Goal: Task Accomplishment & Management: Complete application form

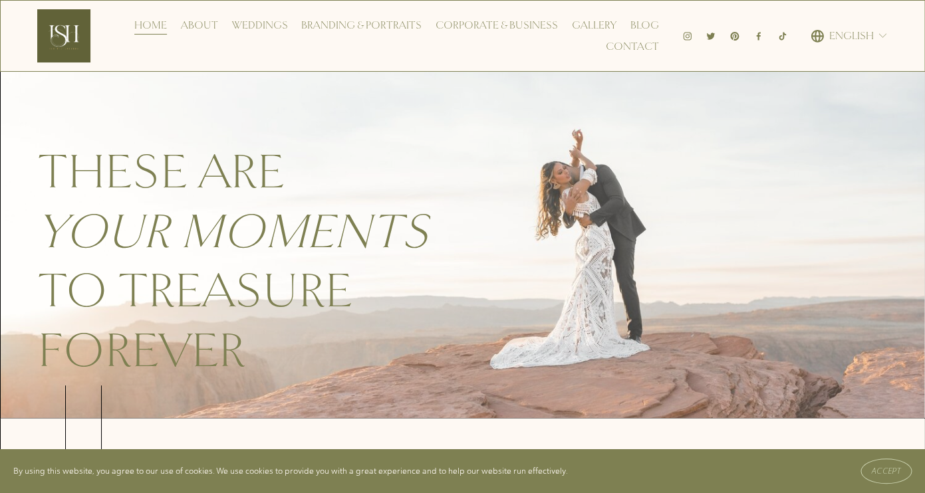
click at [641, 49] on link "Contact" at bounding box center [632, 46] width 53 height 21
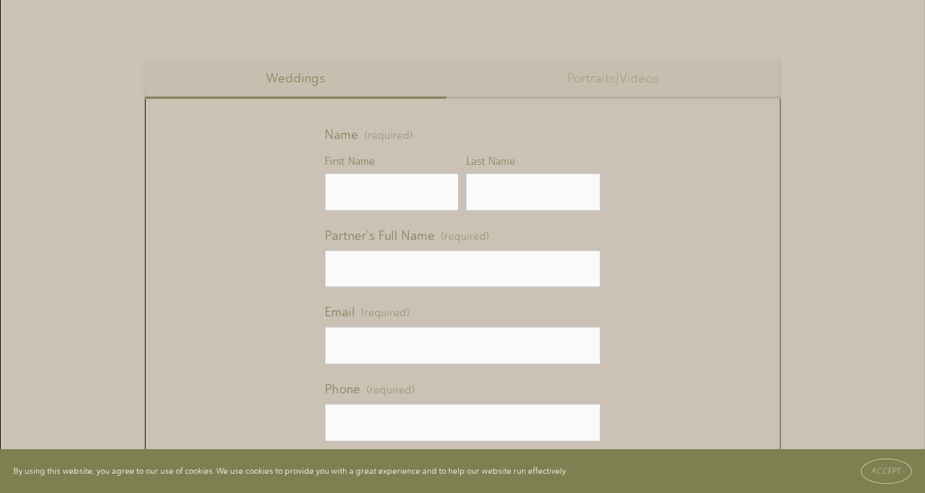
scroll to position [733, 0]
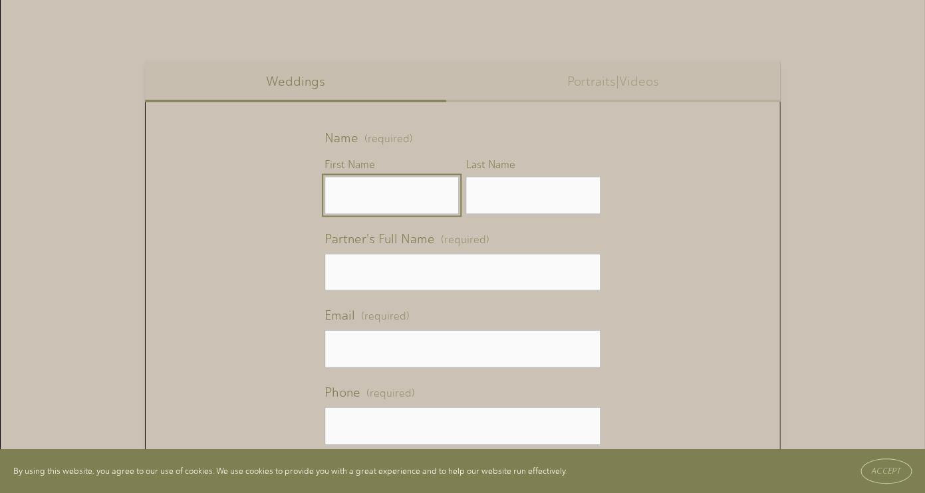
click at [426, 193] on input "First Name" at bounding box center [391, 195] width 135 height 38
type input "John"
click at [541, 199] on input "Last Name" at bounding box center [532, 195] width 135 height 38
type input "Ronalds"
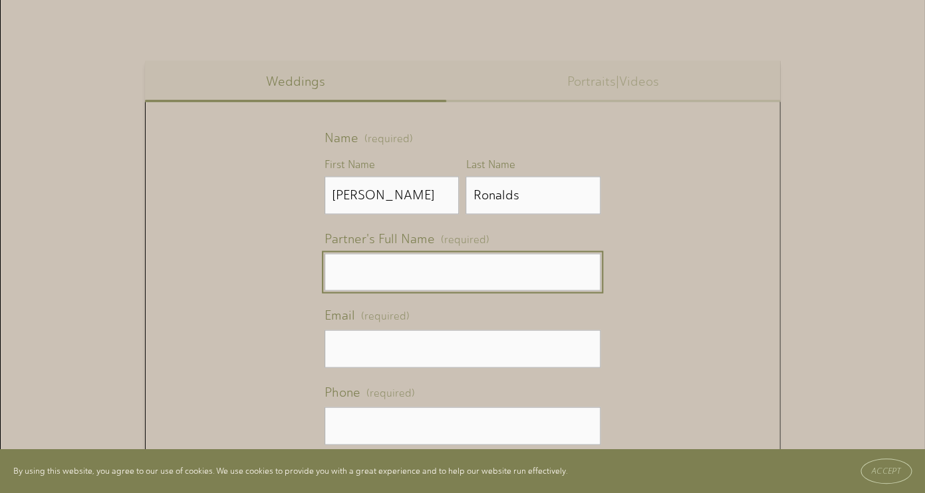
click at [475, 272] on input "Partner's Full Name (required)" at bounding box center [462, 272] width 277 height 38
type input "Deborah Snyder"
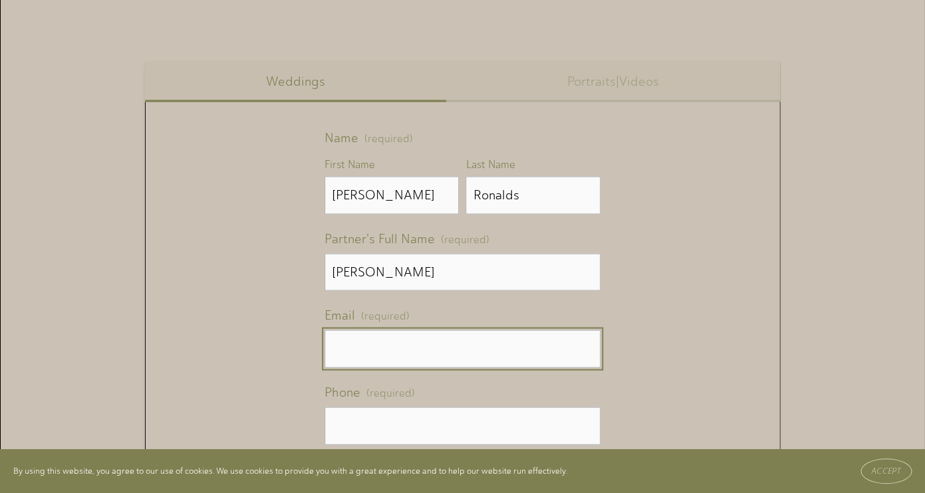
click at [416, 349] on input "Email (required)" at bounding box center [462, 349] width 277 height 38
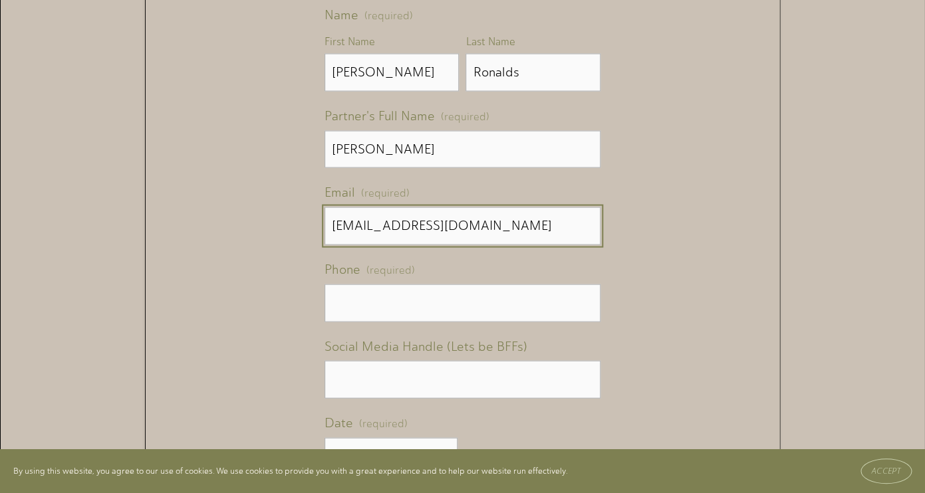
scroll to position [860, 0]
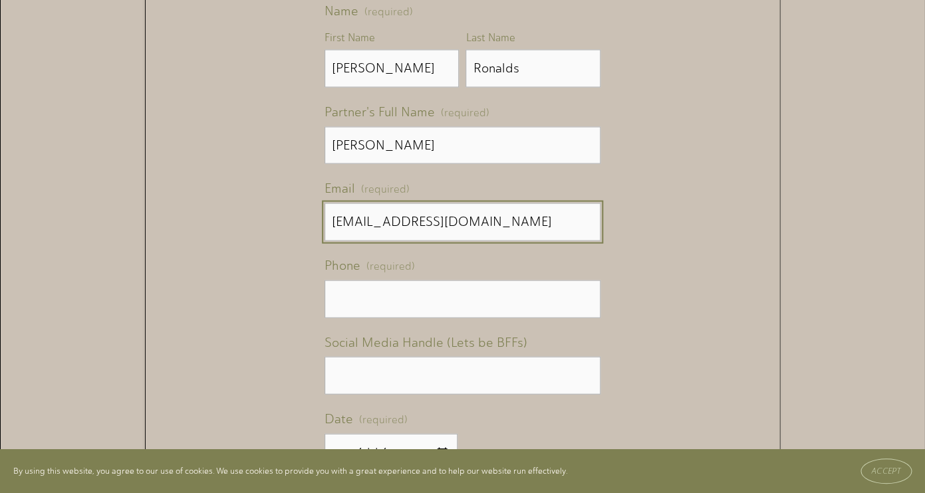
type input "jmuss0712@gmail.com"
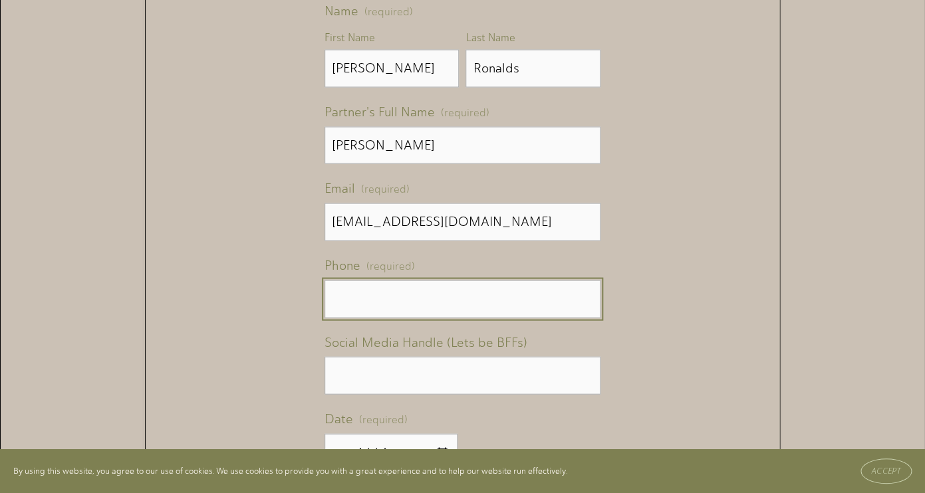
click at [420, 297] on input "text" at bounding box center [462, 299] width 277 height 38
type input "(9 ) -"
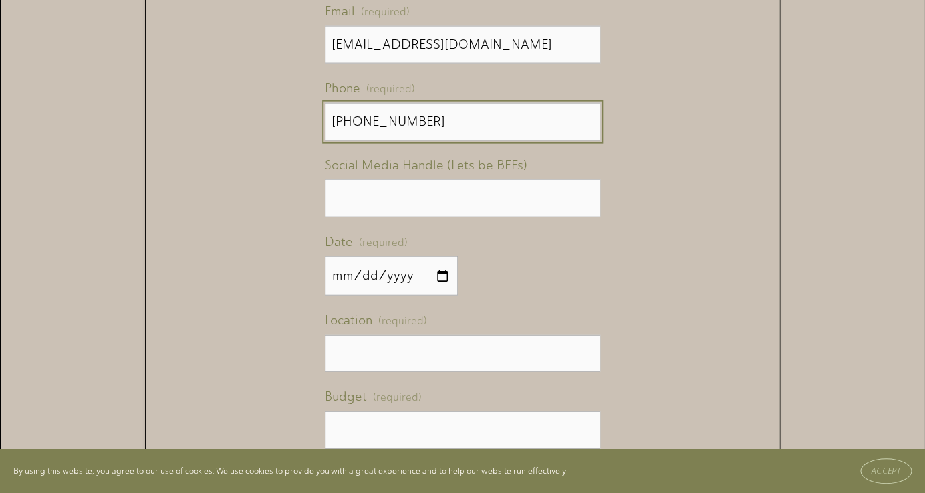
scroll to position [1040, 0]
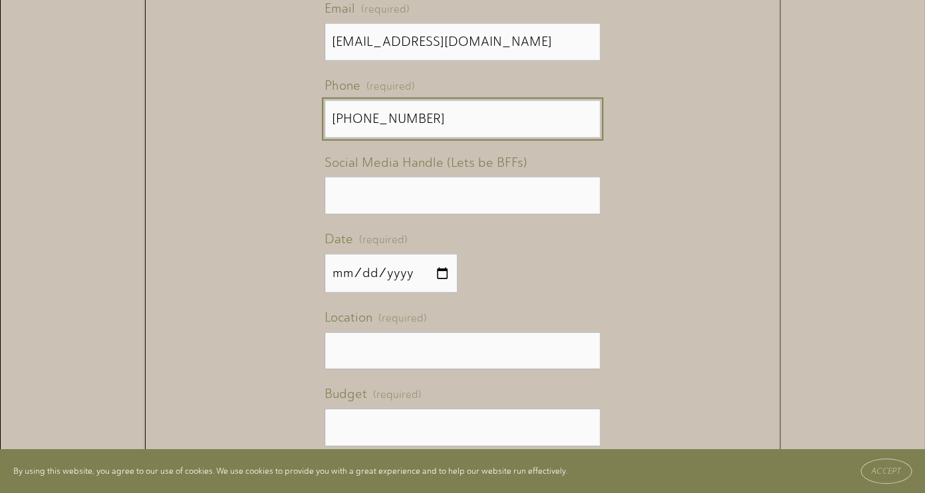
type input "(682) 220-9717"
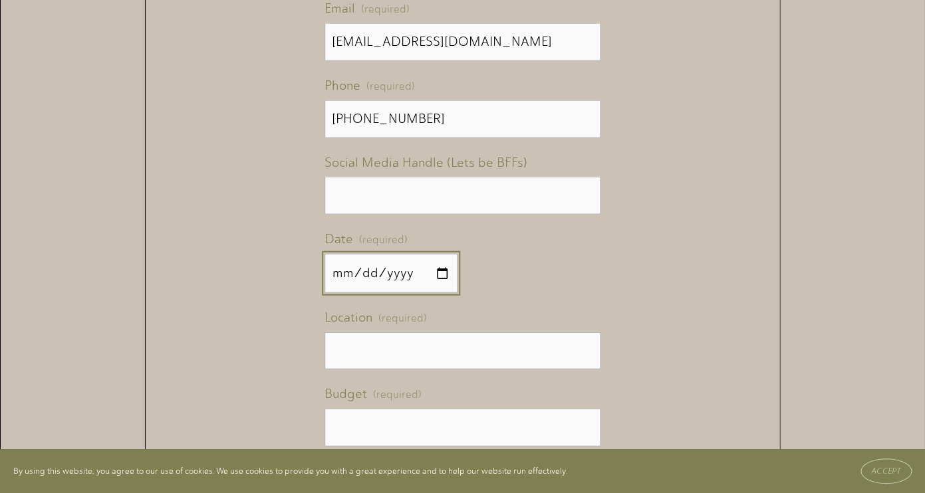
click at [348, 273] on input "Date (required)" at bounding box center [390, 273] width 133 height 39
type input "2025-09-13"
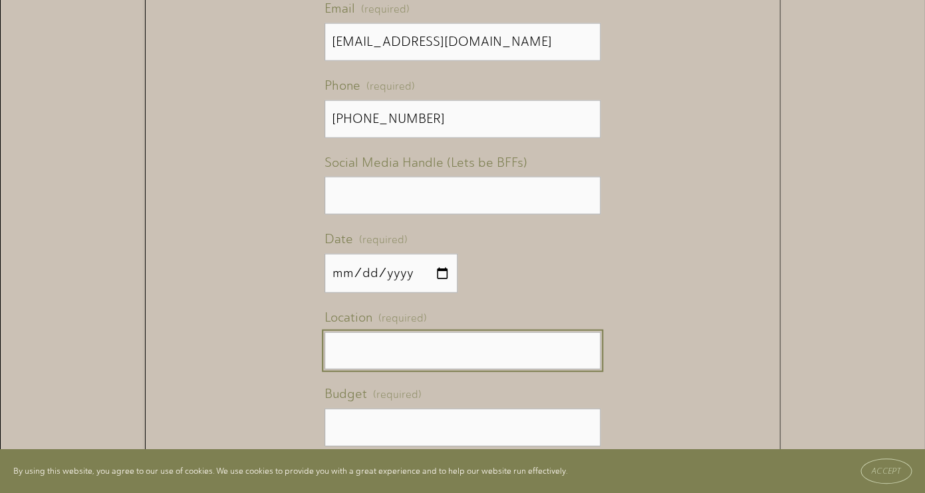
click at [415, 341] on input "Location (required)" at bounding box center [462, 351] width 277 height 38
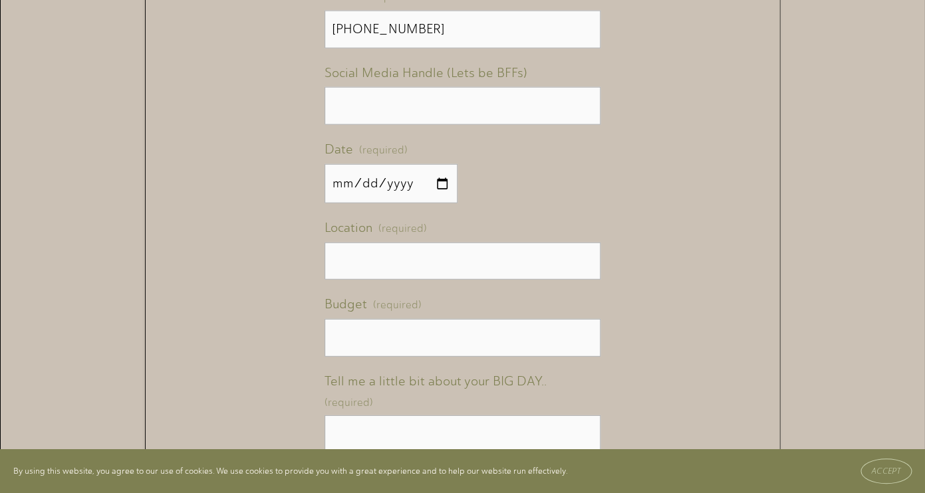
scroll to position [1166, 0]
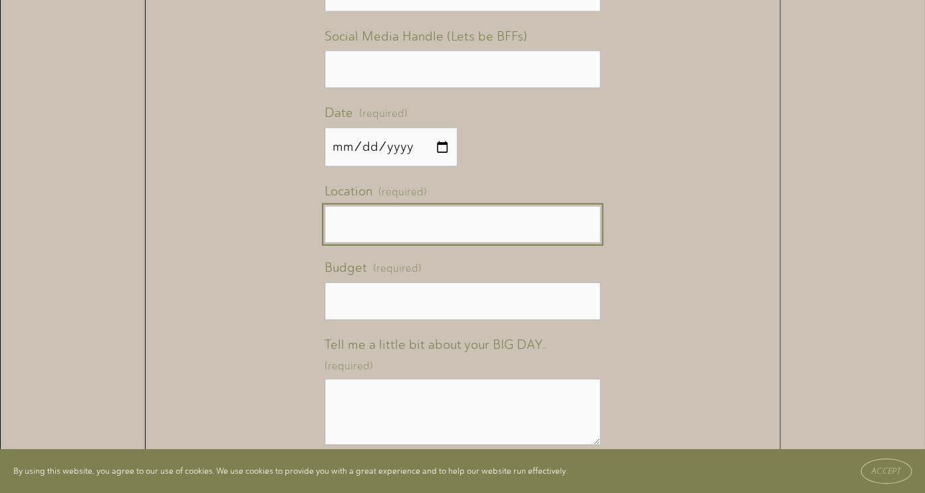
click at [439, 237] on input "Location (required)" at bounding box center [462, 225] width 277 height 38
type input "Nashville"
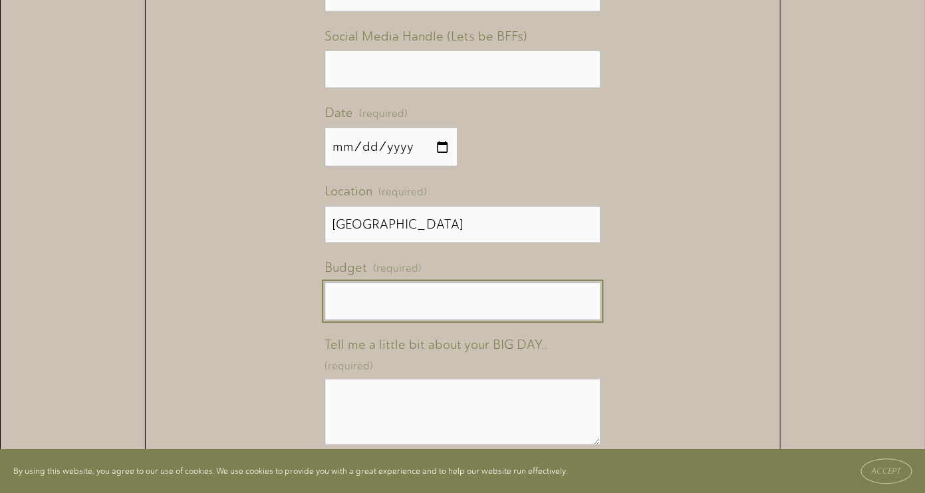
click at [433, 294] on input "Budget (required)" at bounding box center [462, 302] width 277 height 38
type input "2800"
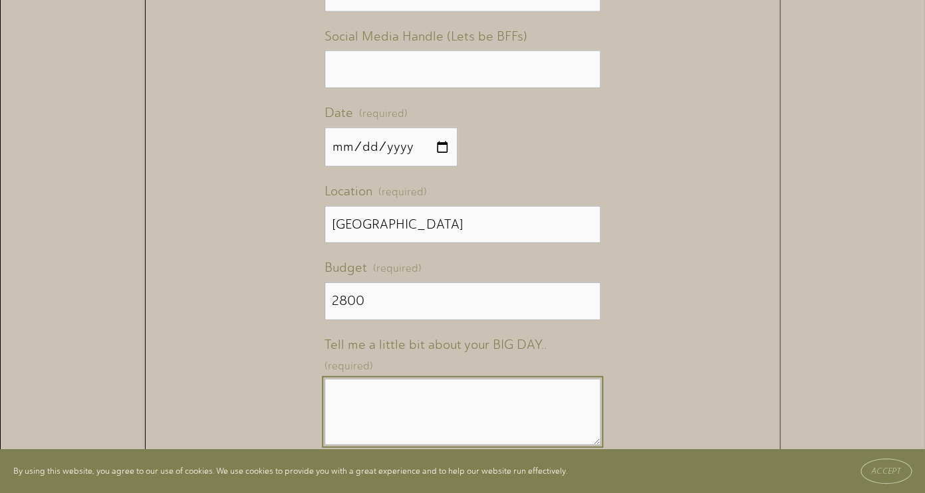
click at [402, 379] on textarea "Tell me a little bit about your BIG DAY.. (required)" at bounding box center [462, 412] width 277 height 66
paste textarea "Hello Brandon, I’m having a 10years wedding anniversary party , wanted to check…"
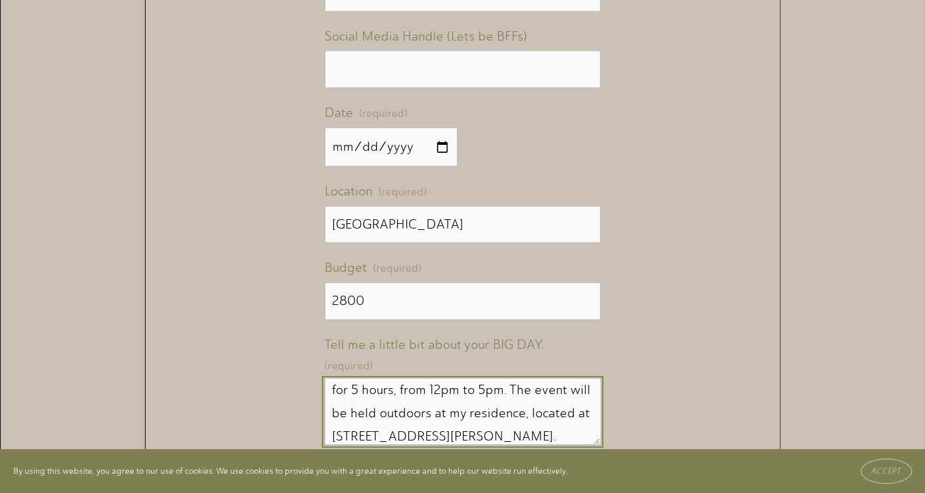
scroll to position [0, 0]
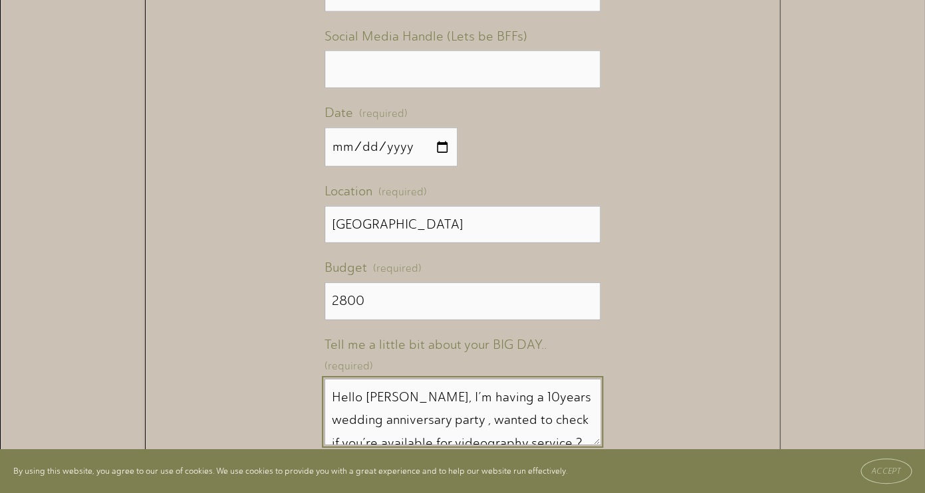
click at [411, 379] on textarea "Hello Brandon, I’m having a 10years wedding anniversary party , wanted to check…" at bounding box center [462, 412] width 277 height 66
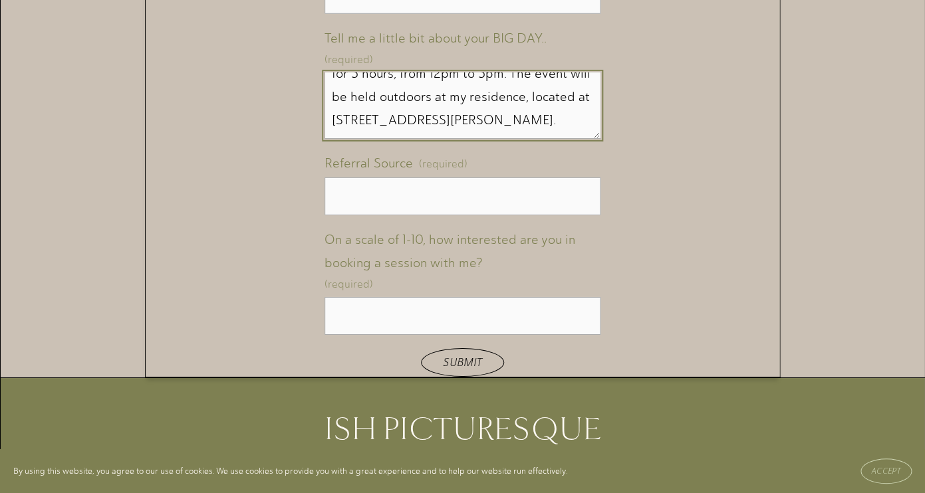
scroll to position [1478, 0]
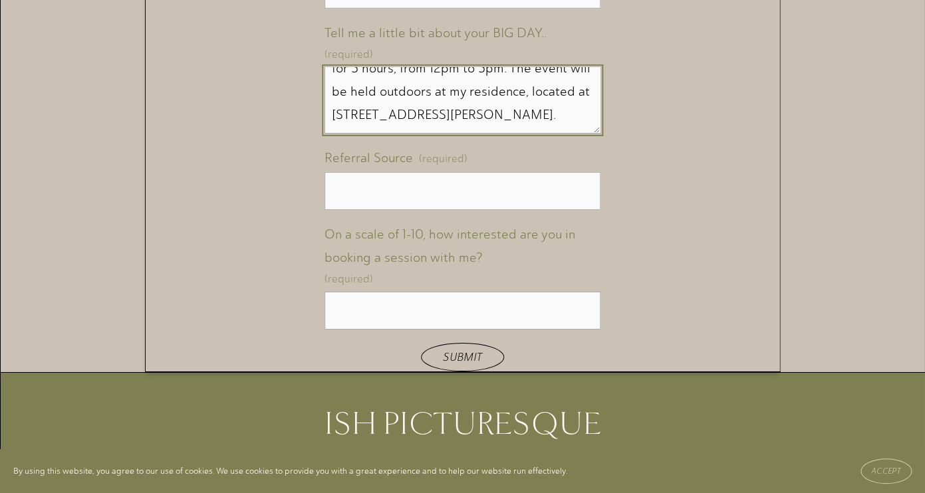
type textarea "Hello, I’m having a 10years wedding anniversary party , wanted to check if you’…"
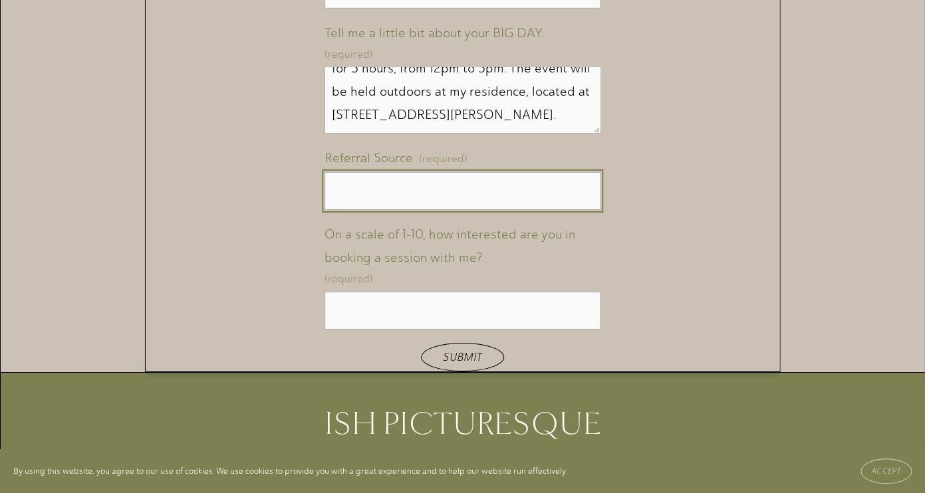
click at [464, 177] on input "Referral Source (required)" at bounding box center [462, 191] width 277 height 38
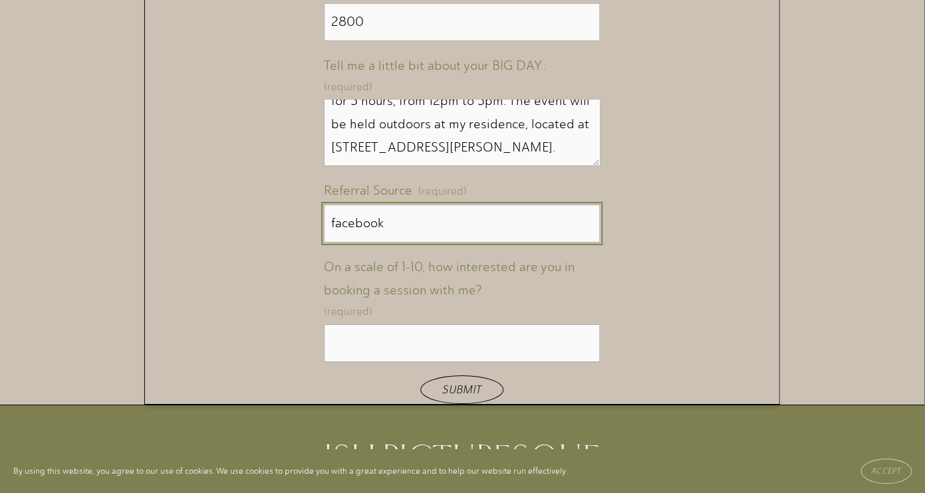
scroll to position [1456, 1]
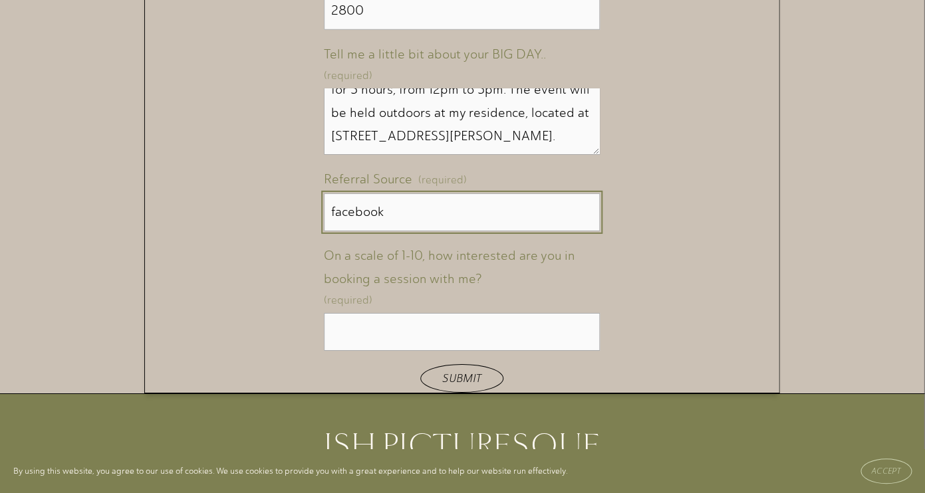
type input "facebook"
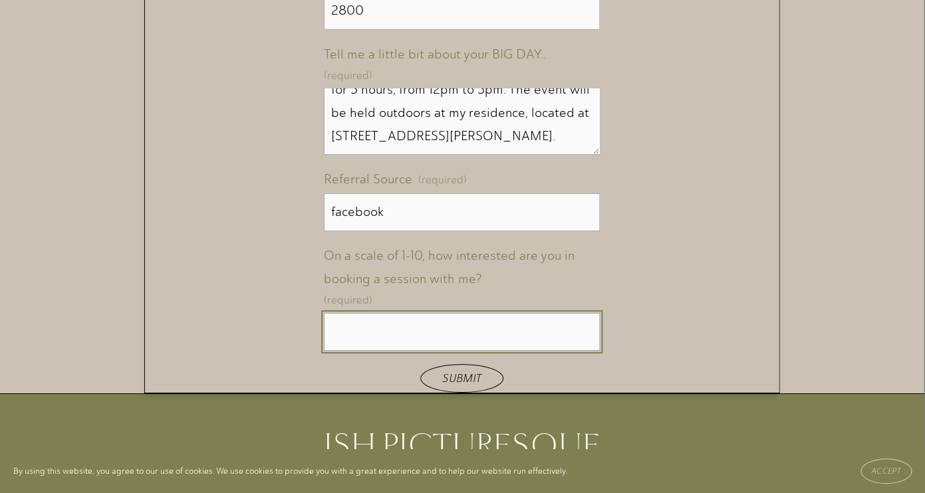
click at [560, 314] on input "On a scale of 1-10, how interested are you in booking a session with me? (requi…" at bounding box center [462, 332] width 277 height 38
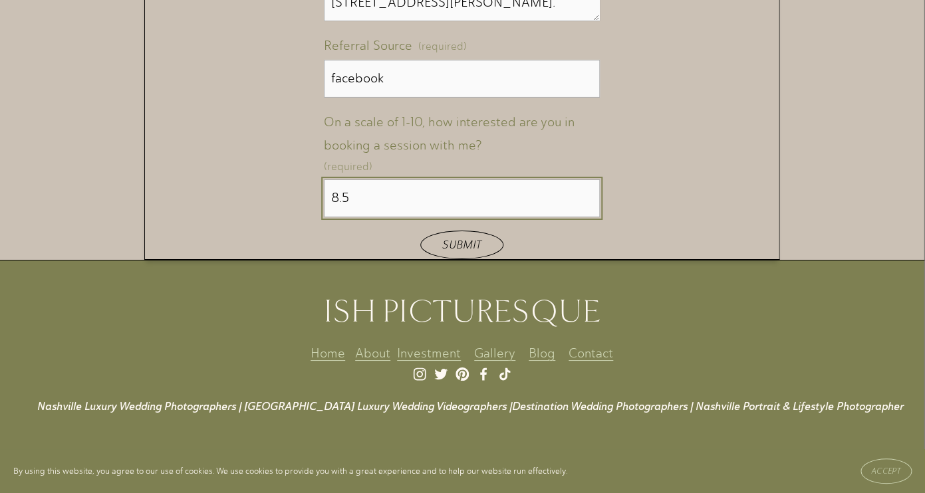
scroll to position [1590, 0]
type input "8.5"
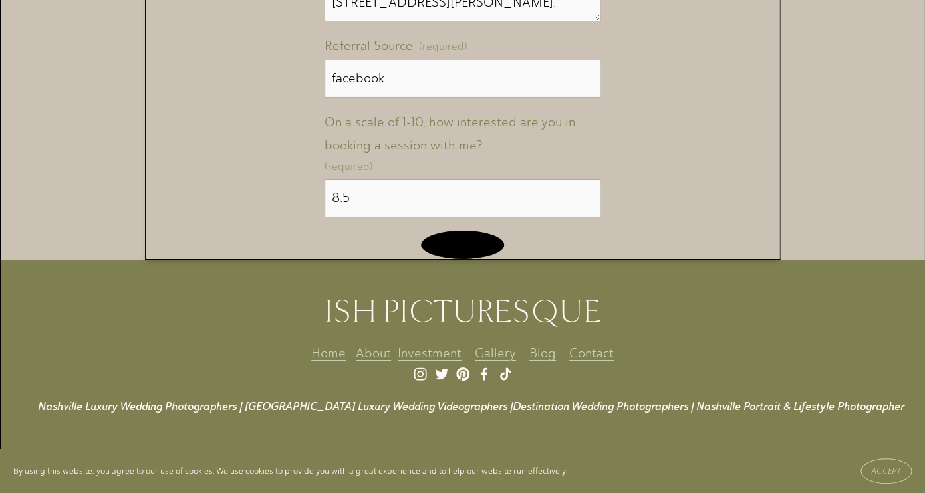
click at [464, 239] on span "Submit" at bounding box center [462, 245] width 39 height 13
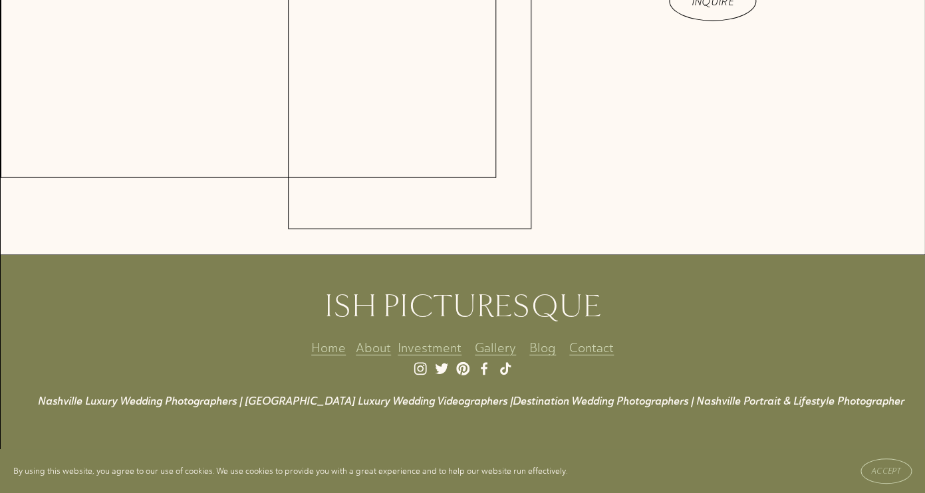
scroll to position [4831, 0]
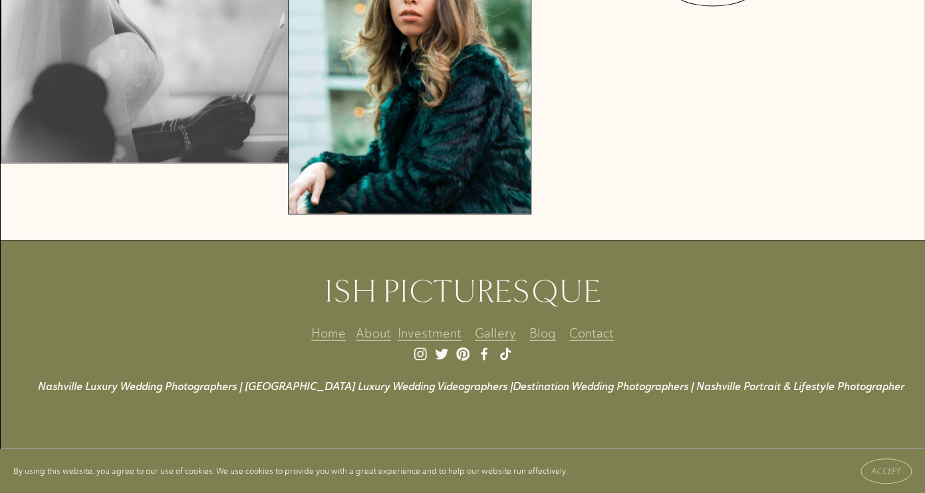
click at [587, 342] on link "Contact" at bounding box center [591, 333] width 45 height 23
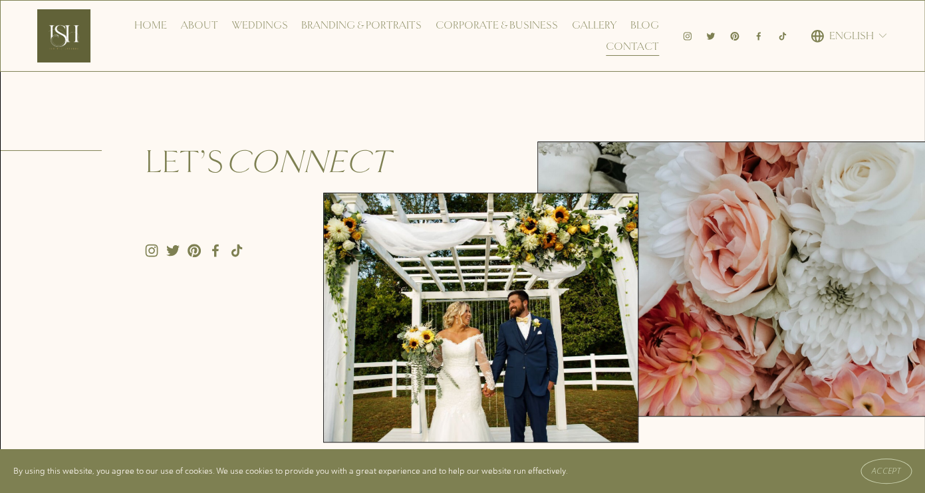
click at [197, 28] on link "About" at bounding box center [199, 25] width 37 height 21
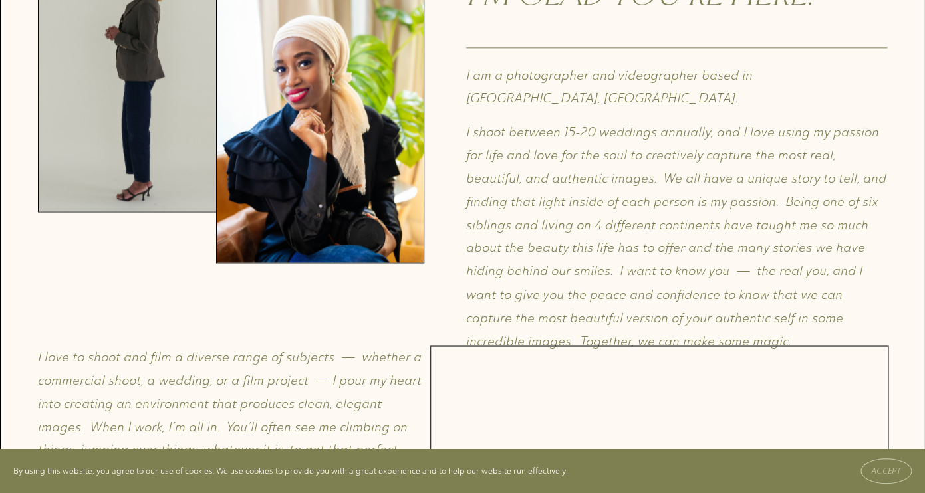
scroll to position [562, 0]
